Goal: Task Accomplishment & Management: Use online tool/utility

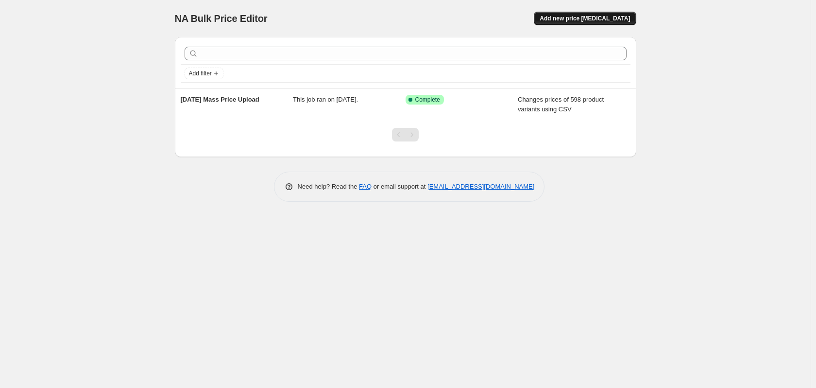
click at [570, 20] on span "Add new price [MEDICAL_DATA]" at bounding box center [585, 19] width 90 height 8
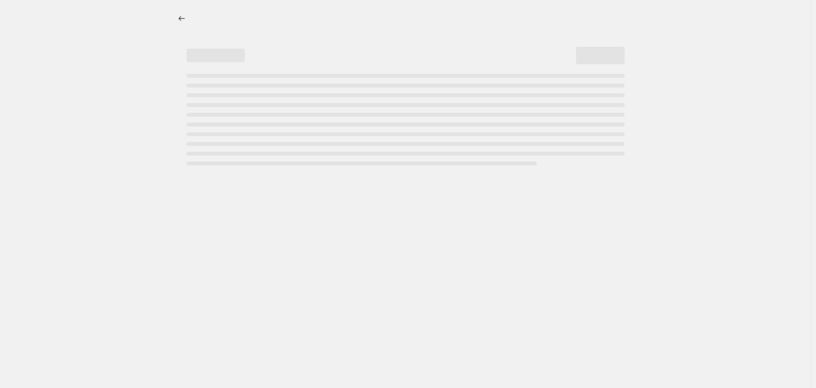
select select "percentage"
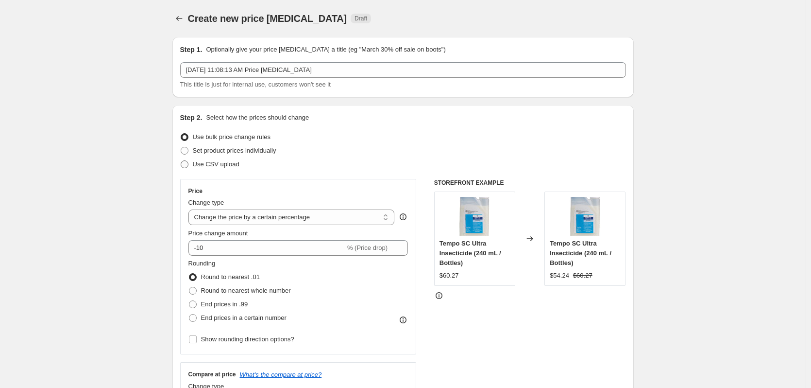
click at [188, 165] on span at bounding box center [185, 164] width 8 height 8
click at [181, 161] on input "Use CSV upload" at bounding box center [181, 160] width 0 height 0
radio input "true"
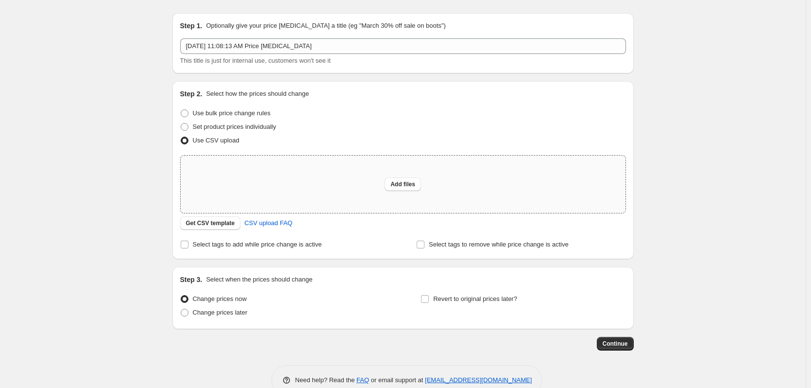
scroll to position [46, 0]
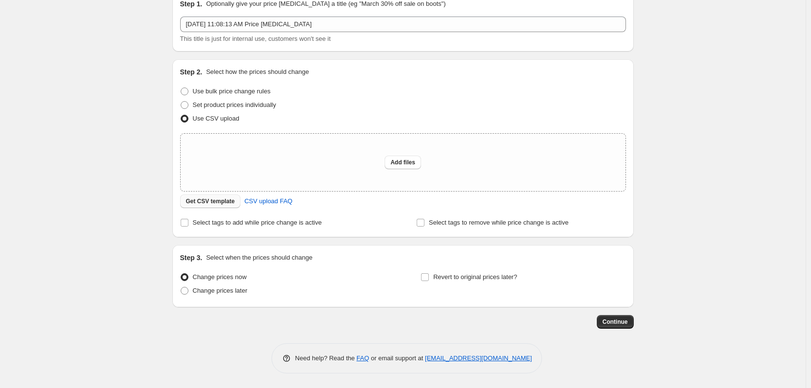
click at [230, 202] on span "Get CSV template" at bounding box center [210, 201] width 49 height 8
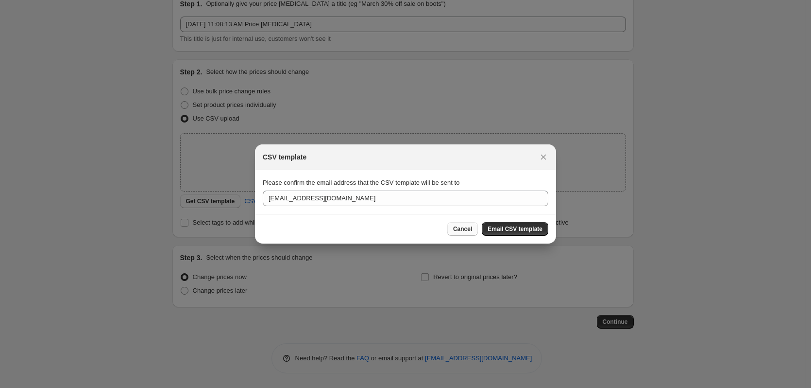
click at [465, 228] on span "Cancel" at bounding box center [462, 229] width 19 height 8
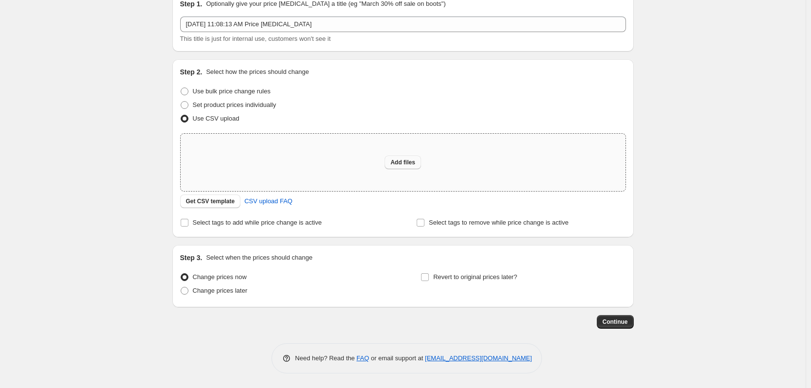
click at [394, 159] on span "Add files" at bounding box center [403, 162] width 25 height 8
type input "C:\fakepath\October Shopify Price Upload.csv"
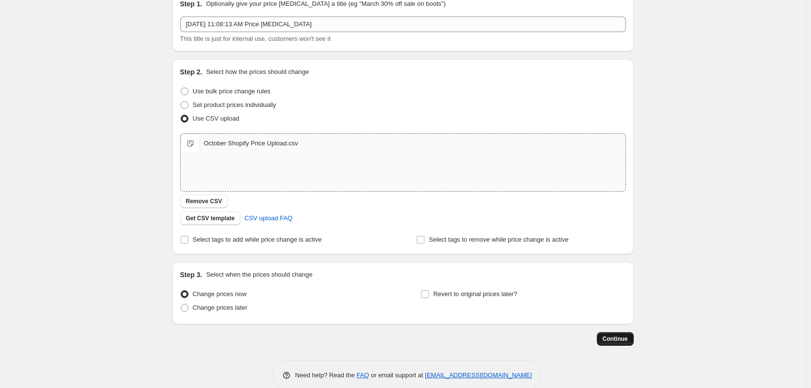
click at [624, 338] on span "Continue" at bounding box center [615, 339] width 25 height 8
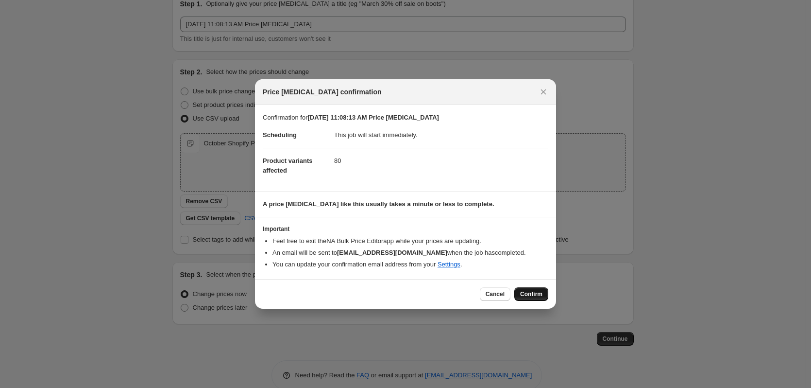
click at [529, 296] on span "Confirm" at bounding box center [531, 294] width 22 height 8
